Goal: Task Accomplishment & Management: Use online tool/utility

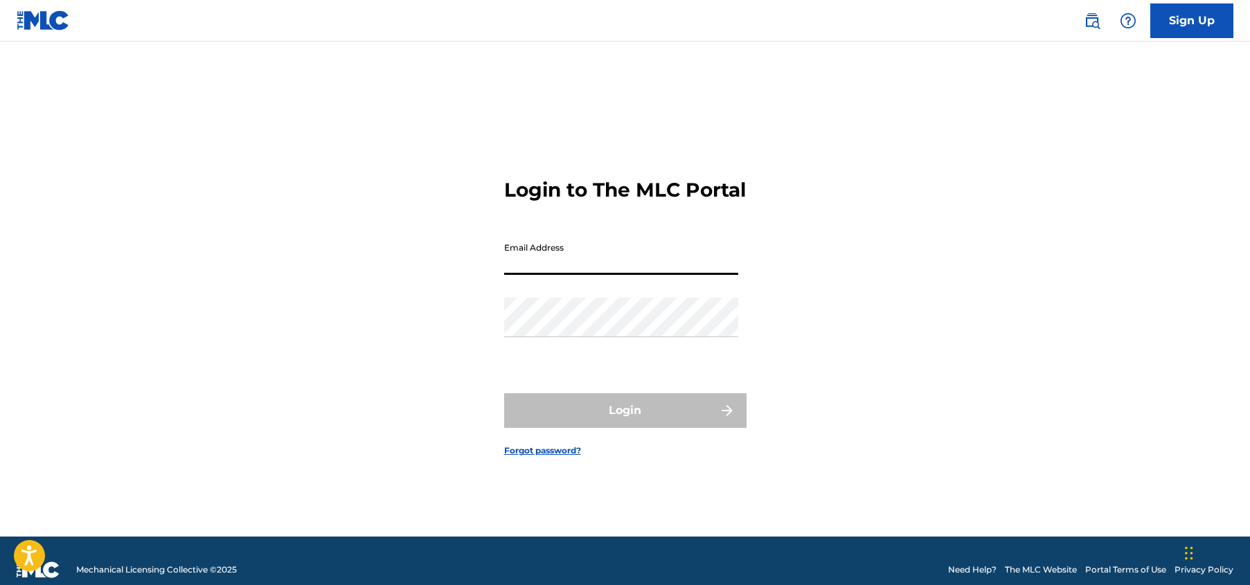
click at [529, 262] on input "Email Address" at bounding box center [621, 255] width 234 height 39
paste input "[EMAIL_ADDRESS][DOMAIN_NAME]"
type input "[EMAIL_ADDRESS][DOMAIN_NAME]"
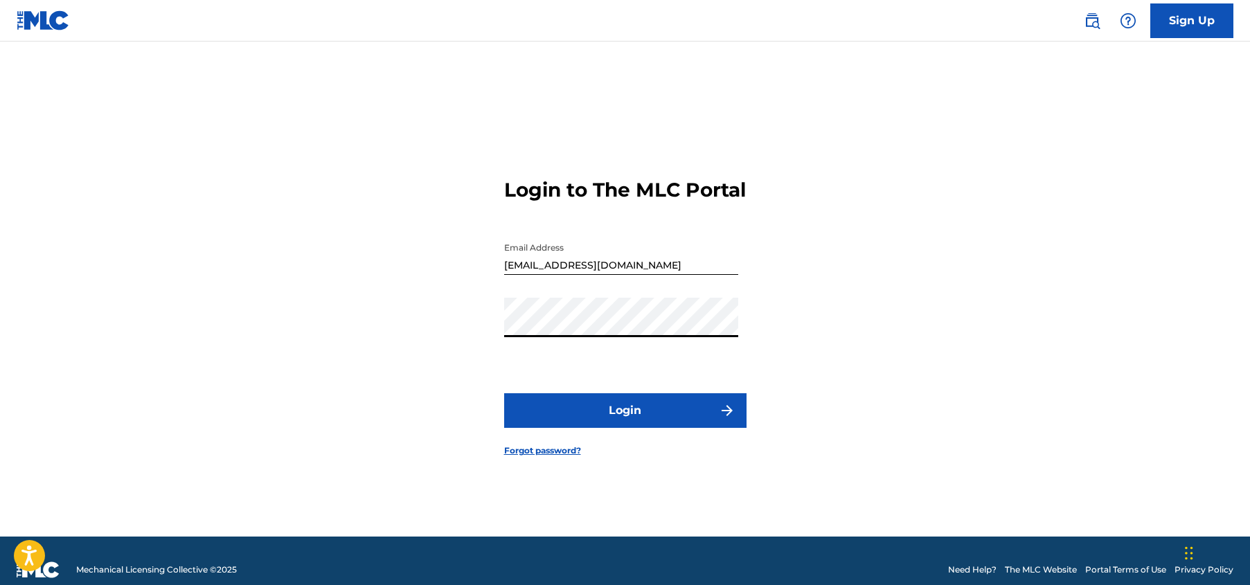
click at [609, 424] on button "Login" at bounding box center [625, 410] width 242 height 35
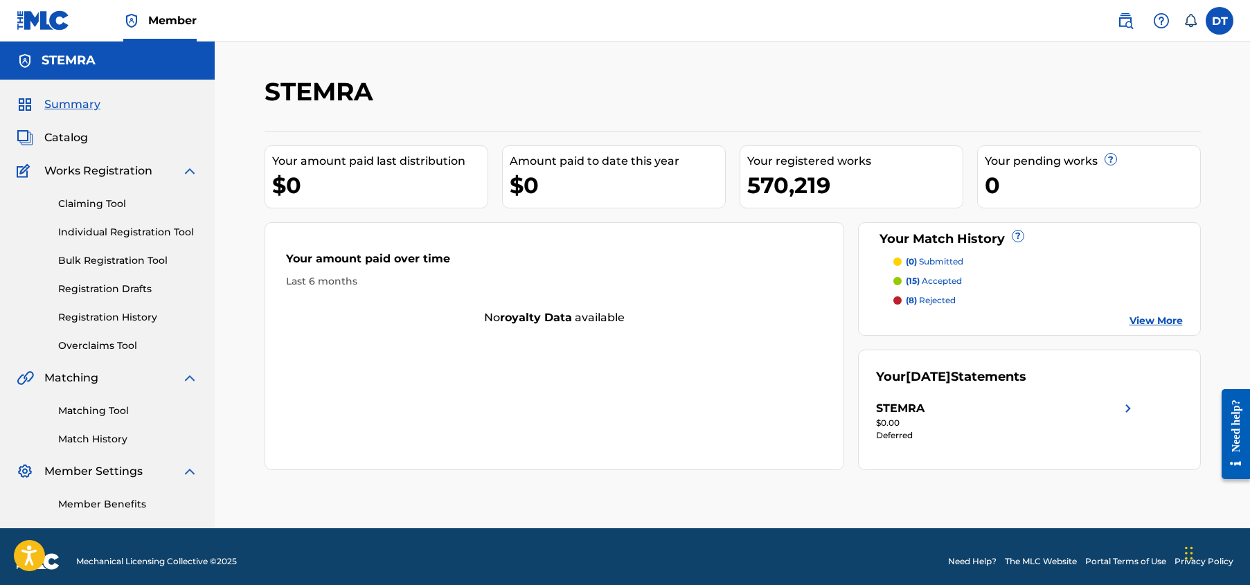
click at [110, 200] on link "Claiming Tool" at bounding box center [128, 204] width 140 height 15
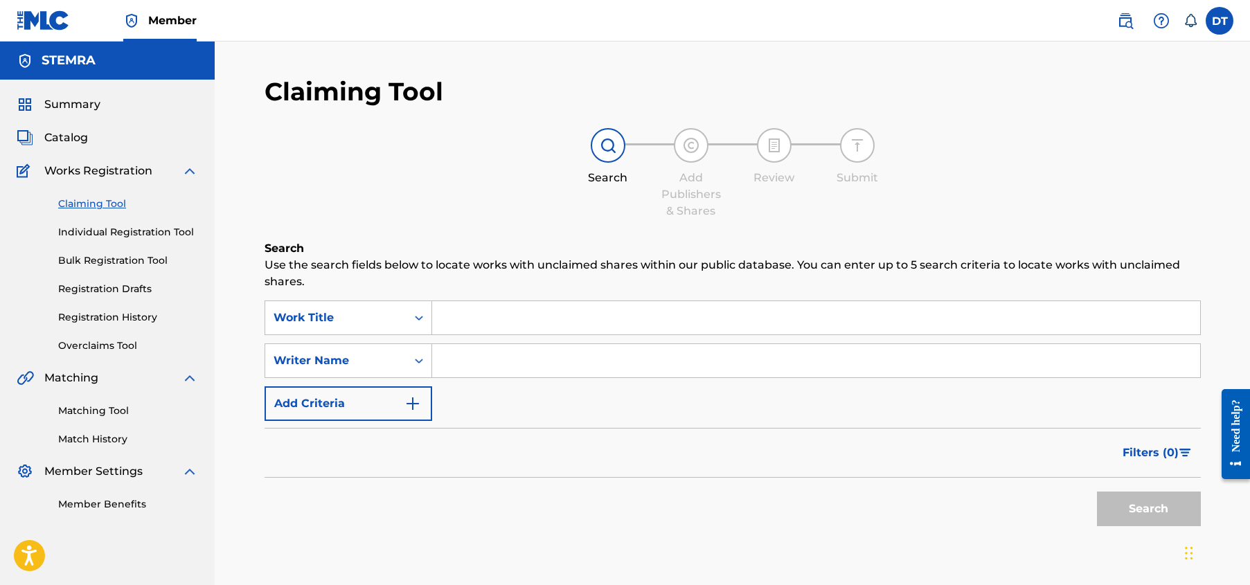
drag, startPoint x: 110, startPoint y: 200, endPoint x: 395, endPoint y: 127, distance: 294.0
click at [395, 127] on div "Claiming Tool Search Add Publishers & Shares Review Submit Search Use the searc…" at bounding box center [733, 339] width 937 height 526
drag, startPoint x: 449, startPoint y: 158, endPoint x: 394, endPoint y: 127, distance: 63.0
click at [394, 127] on div "Claiming Tool Search Add Publishers & Shares Review Submit Search Use the searc…" at bounding box center [733, 339] width 937 height 526
click at [570, 97] on div "Claiming Tool Search Add Publishers & Shares Review Submit Search Use the searc…" at bounding box center [733, 339] width 937 height 526
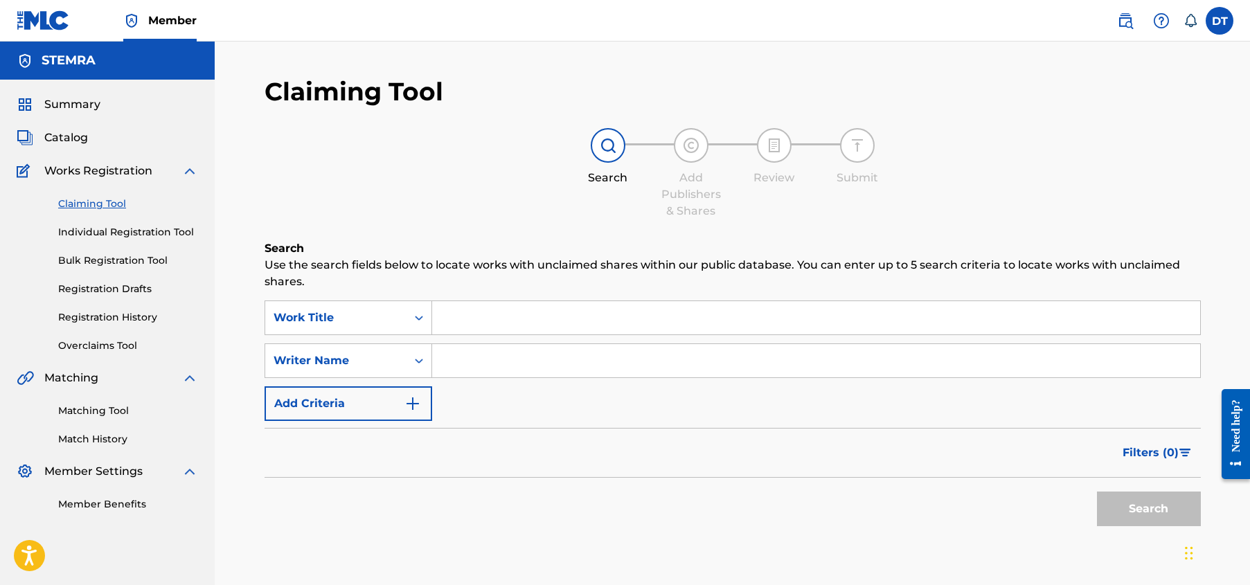
click at [126, 170] on span "Works Registration" at bounding box center [98, 171] width 108 height 17
